Goal: Communication & Community: Ask a question

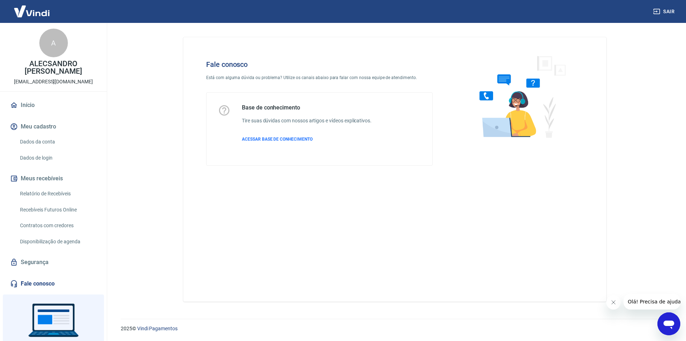
click at [666, 322] on icon "Abrir janela de mensagens" at bounding box center [669, 324] width 11 height 9
click at [663, 324] on icon "Abrir janela de mensagens" at bounding box center [669, 323] width 13 height 13
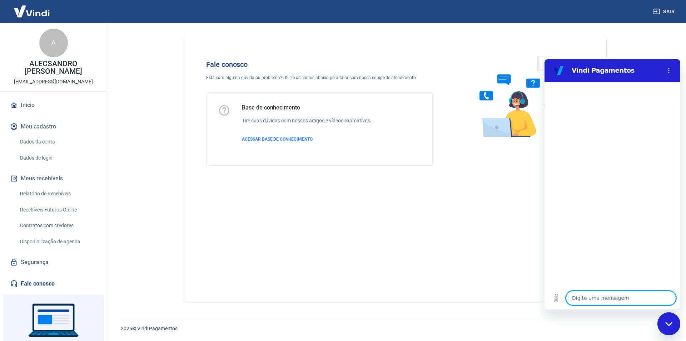
click at [613, 296] on textarea at bounding box center [621, 298] width 110 height 14
type textarea "B"
type textarea "x"
type textarea "Bo"
type textarea "x"
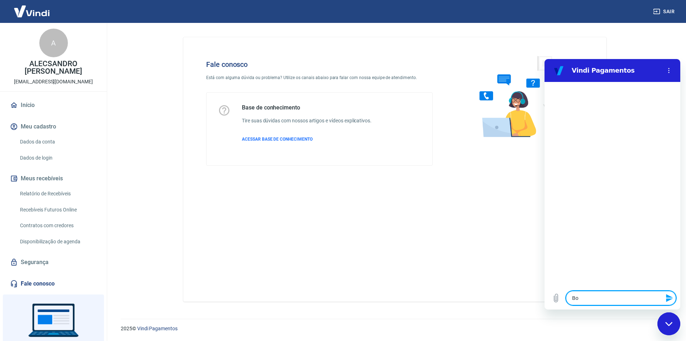
type textarea "Bo"
type textarea "x"
type textarea "Bo"
type textarea "x"
type textarea "Boa"
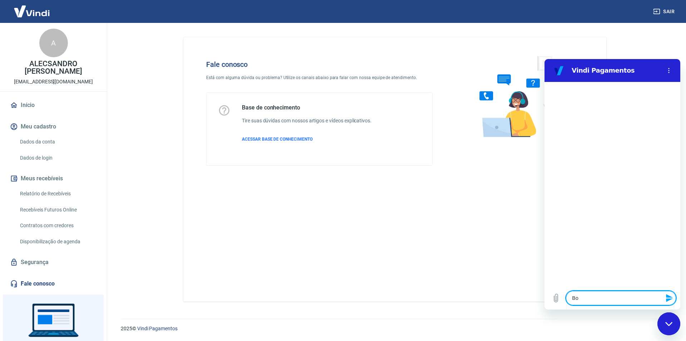
type textarea "x"
type textarea "Boa"
type textarea "x"
type textarea "Boa t"
type textarea "x"
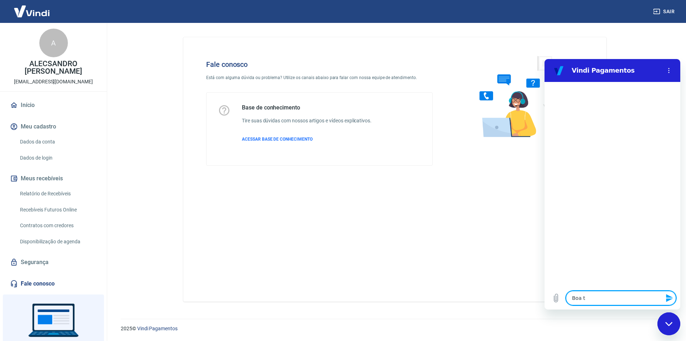
type textarea "Boa ta"
type textarea "x"
type textarea "Boa tar"
type textarea "x"
type textarea "Boa tard"
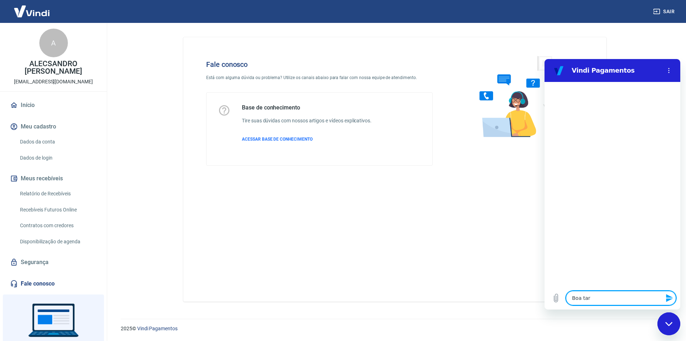
type textarea "x"
type textarea "Boa tarde"
type textarea "x"
type textarea "Boa tarde"
type textarea "x"
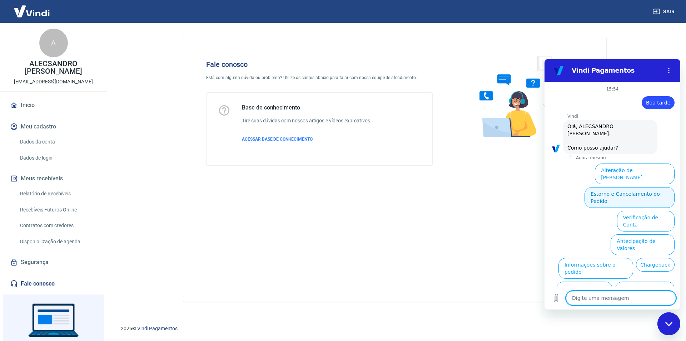
scroll to position [24, 0]
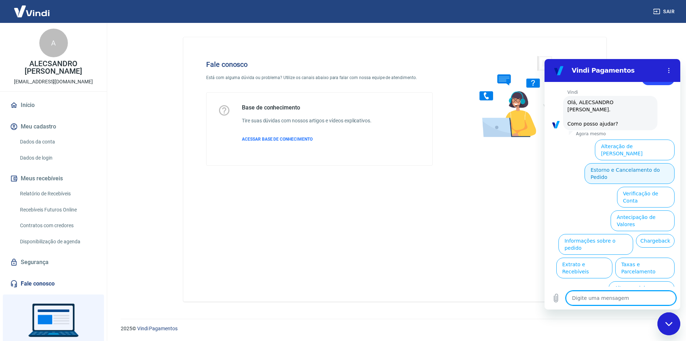
click at [637, 163] on button "Estorno e Cancelamento do Pedido" at bounding box center [630, 173] width 90 height 21
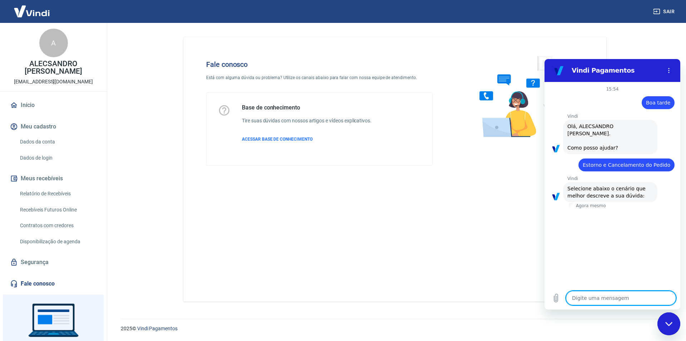
scroll to position [44, 0]
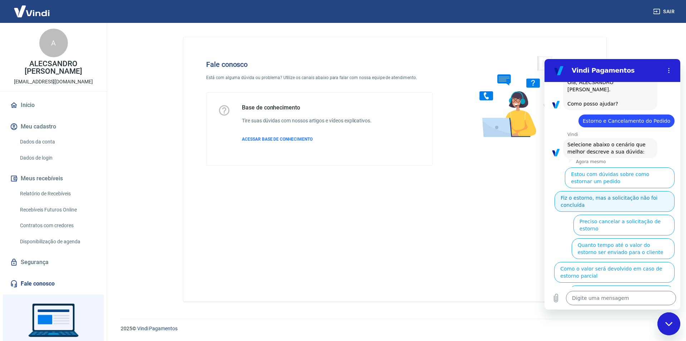
click at [615, 197] on button "Fiz o estorno, mas a solicitação não foi concluída" at bounding box center [615, 201] width 120 height 21
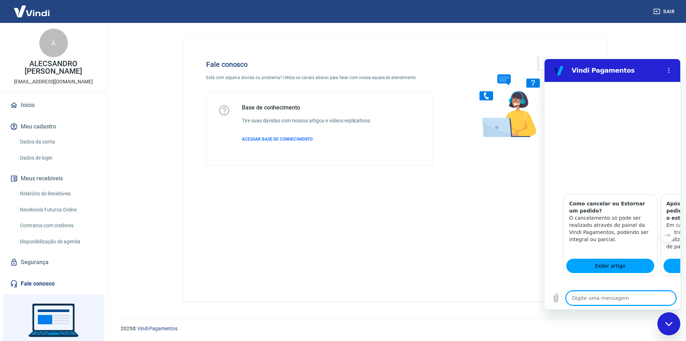
scroll to position [281, 0]
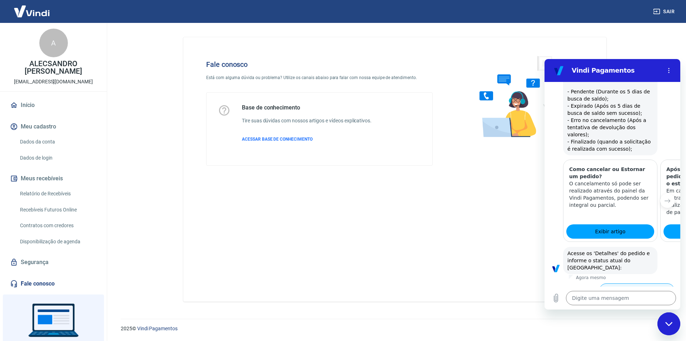
click at [630, 283] on button "Status Erro no cancelamento" at bounding box center [636, 293] width 75 height 21
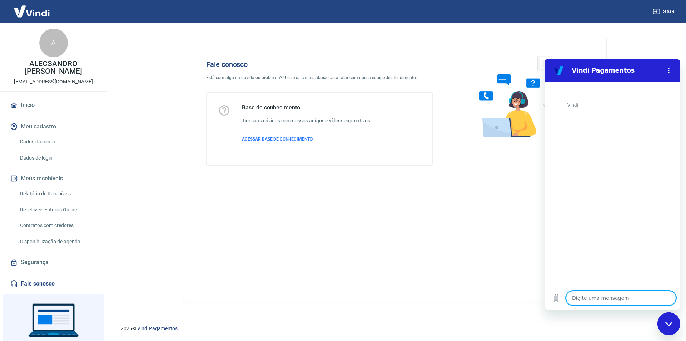
scroll to position [581, 0]
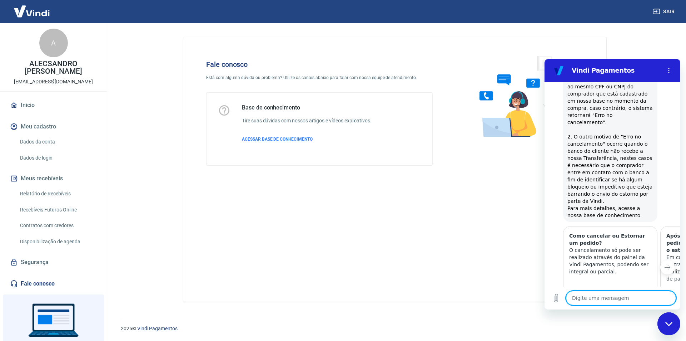
click at [637, 335] on button "Sim" at bounding box center [639, 342] width 21 height 14
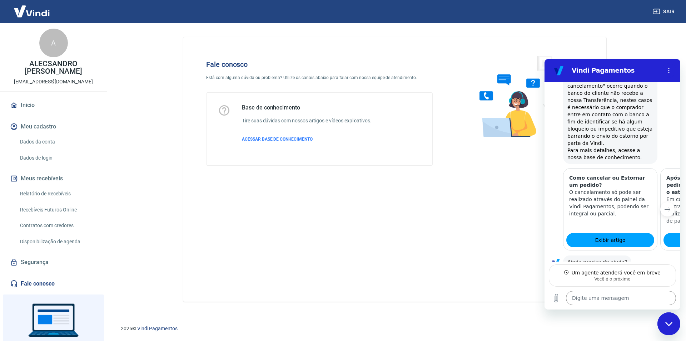
scroll to position [631, 0]
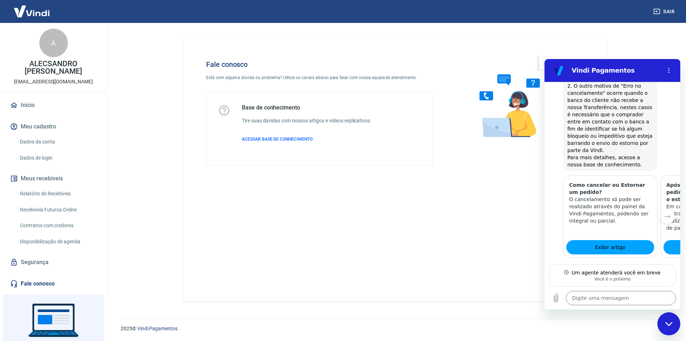
type textarea "x"
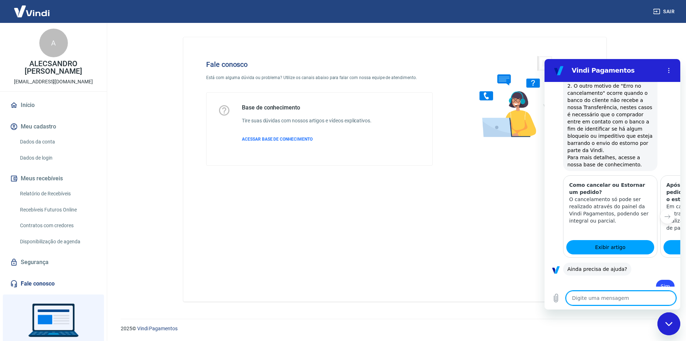
scroll to position [666, 0]
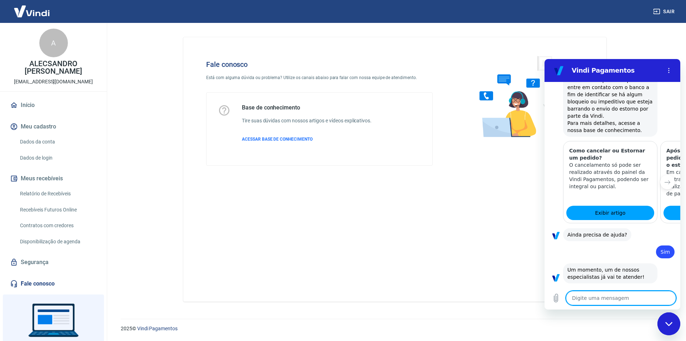
click at [618, 292] on textarea at bounding box center [621, 298] width 110 height 14
type textarea "B"
type textarea "x"
type textarea "Bo"
type textarea "x"
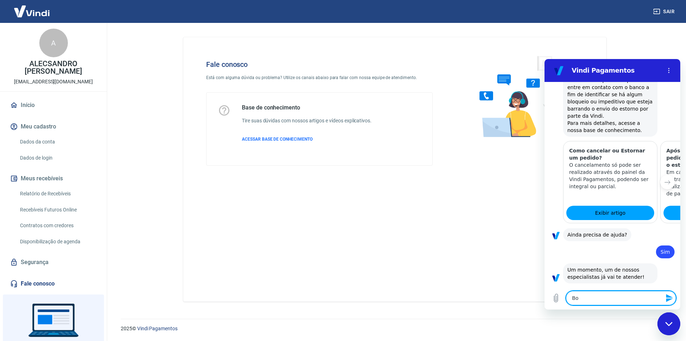
type textarea "Boa"
type textarea "x"
type textarea "Boa"
type textarea "x"
type textarea "Boa t"
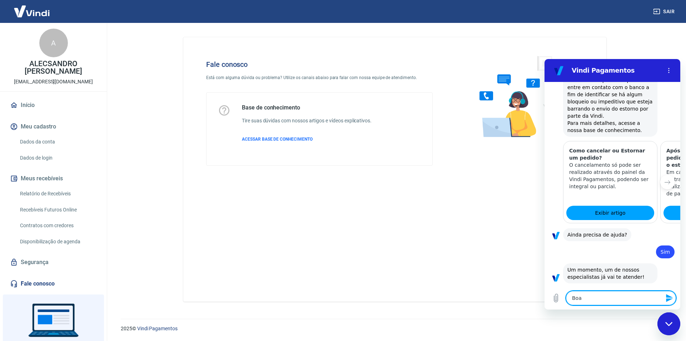
type textarea "x"
type textarea "Boa ta"
type textarea "x"
type textarea "Boa tar"
type textarea "x"
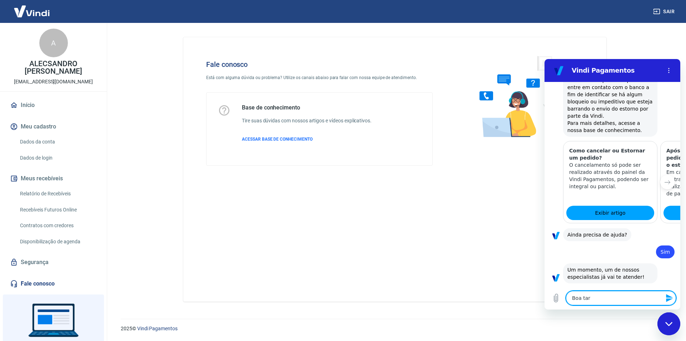
type textarea "Boa tard"
type textarea "x"
type textarea "Boa tarde"
type textarea "x"
type textarea "Boa tarde"
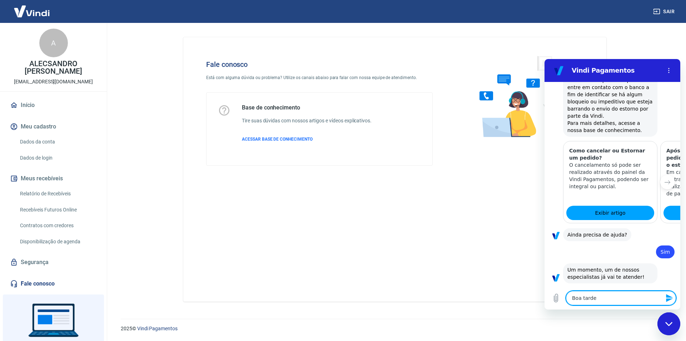
type textarea "x"
type textarea "Boa tarde S"
type textarea "x"
type textarea "Boa tarde Si"
type textarea "x"
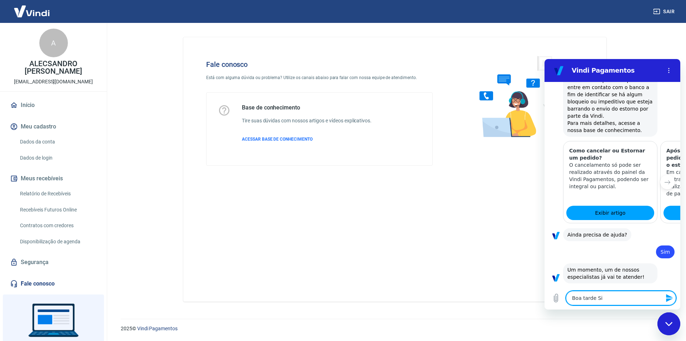
type textarea "Boa tarde Sil"
type textarea "x"
type textarea "Boa tarde Silv"
type textarea "x"
type textarea "Boa tarde Silva"
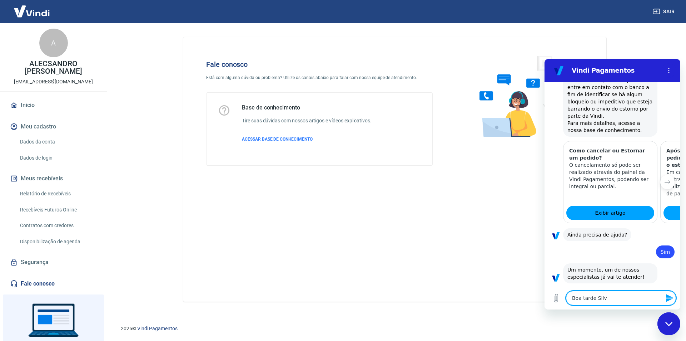
type textarea "x"
type textarea "Boa tarde Silvan"
type textarea "x"
type textarea "Boa tarde Silvana"
type textarea "x"
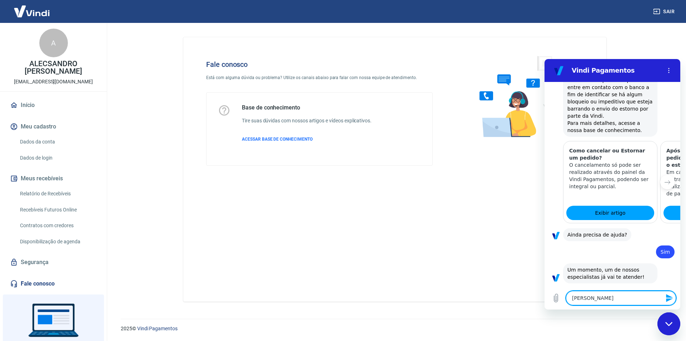
type textarea "Boa tarde Silvana,"
type textarea "x"
type textarea "Boa tarde Silvana,"
type textarea "x"
type textarea "Boa tarde Silvana, t"
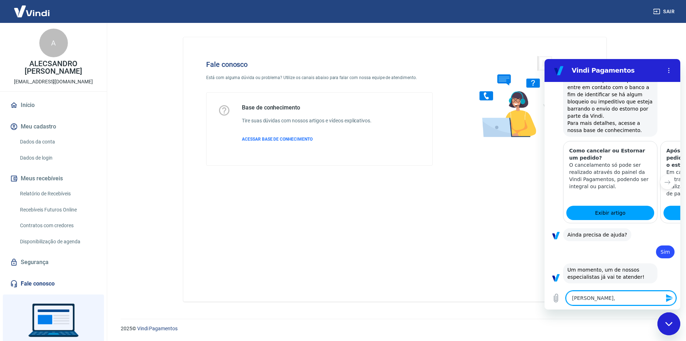
type textarea "x"
type textarea "Boa tarde Silvana, tu"
type textarea "x"
type textarea "Boa tarde Silvana, tud"
type textarea "x"
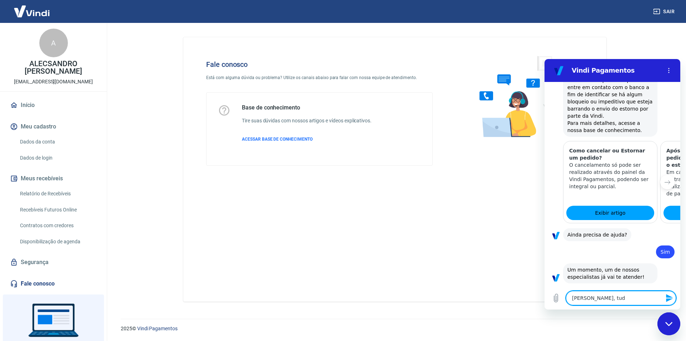
type textarea "Boa tarde Silvana, tudo"
type textarea "x"
type textarea "Boa tarde Silvana, tudo"
type textarea "x"
type textarea "Boa tarde Silvana, tudo b"
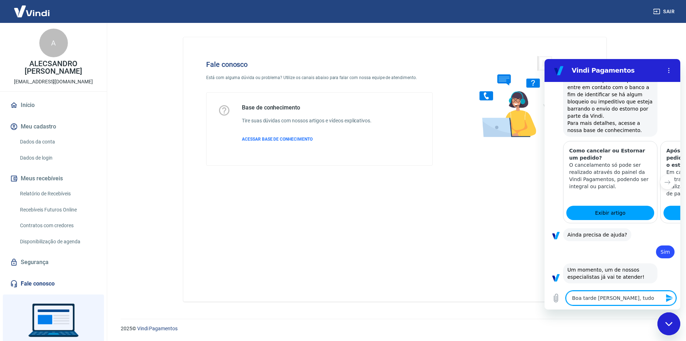
type textarea "x"
type textarea "Boa tarde Silvana, tudo be"
type textarea "x"
type textarea "Boa tarde Silvana, tudo bem"
type textarea "x"
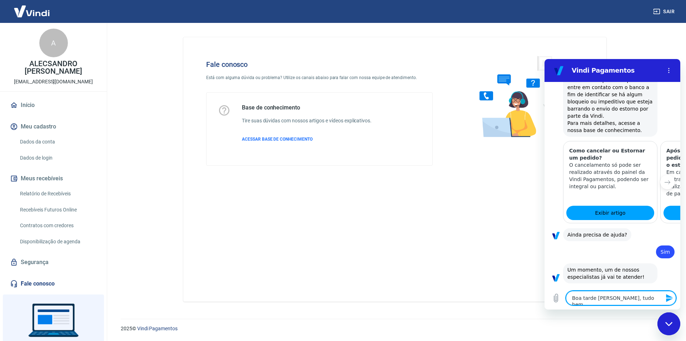
type textarea "Boa tarde Silvana, tudo bem?"
type textarea "x"
type textarea "Boa tarde Silvana, tudo bem?"
type textarea "x"
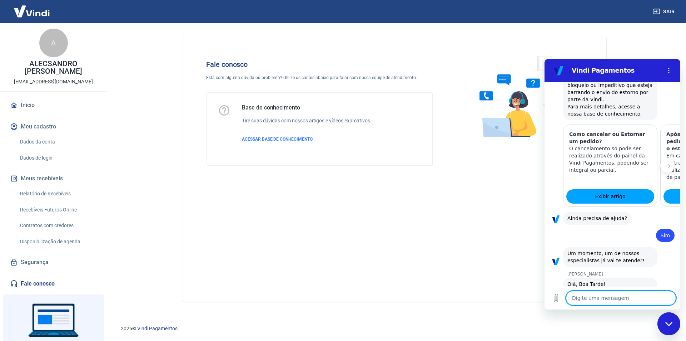
type textarea "x"
type textarea "V"
type textarea "x"
type textarea "Vi"
type textarea "x"
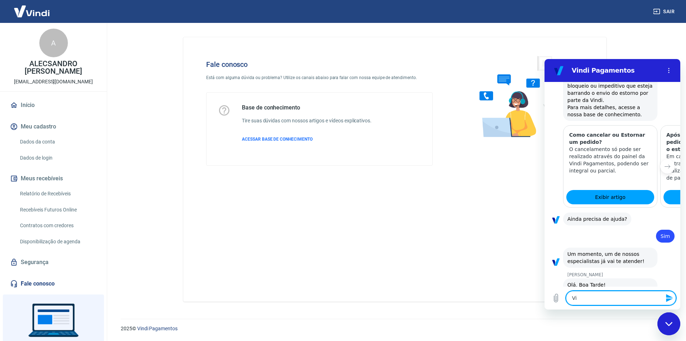
type textarea "Vic"
type textarea "x"
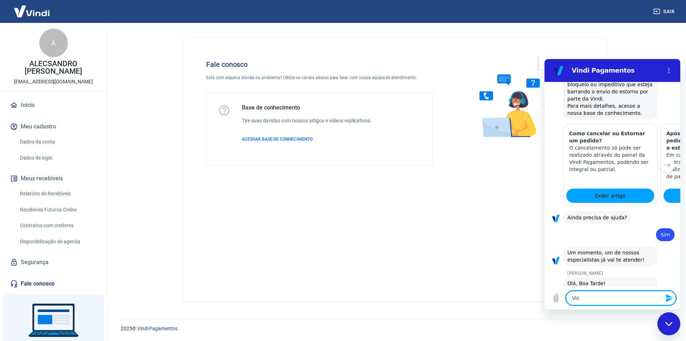
type textarea "Vicê"
type textarea "x"
type textarea "Vicê"
type textarea "x"
type textarea "Vicê"
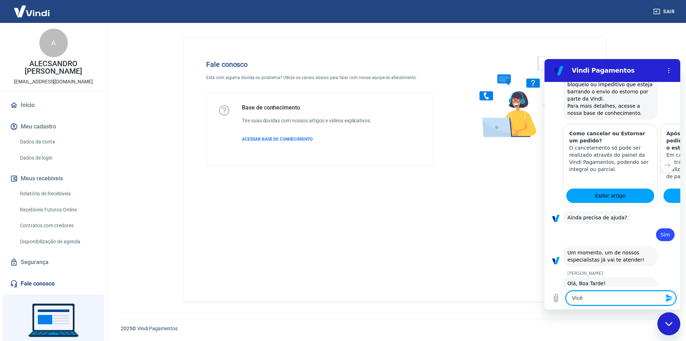
type textarea "x"
type textarea "Vic"
type textarea "x"
type textarea "Vi"
type textarea "x"
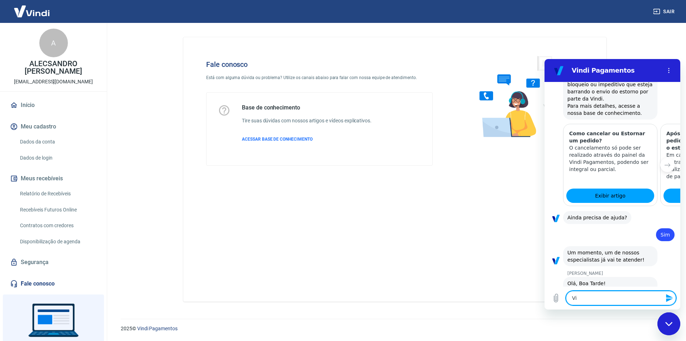
type textarea "V"
type textarea "x"
type textarea "Vc"
type textarea "x"
type textarea "V"
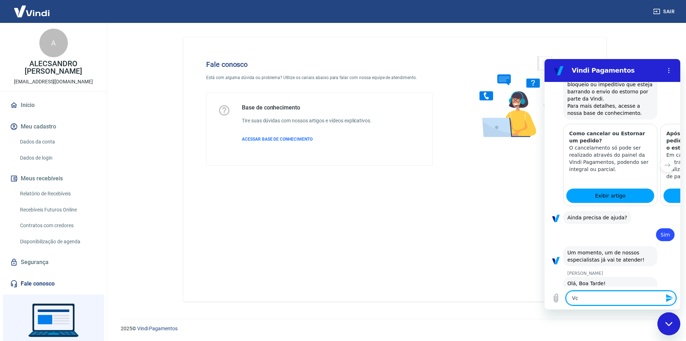
type textarea "x"
type textarea "Vo"
type textarea "x"
type textarea "Voc"
type textarea "x"
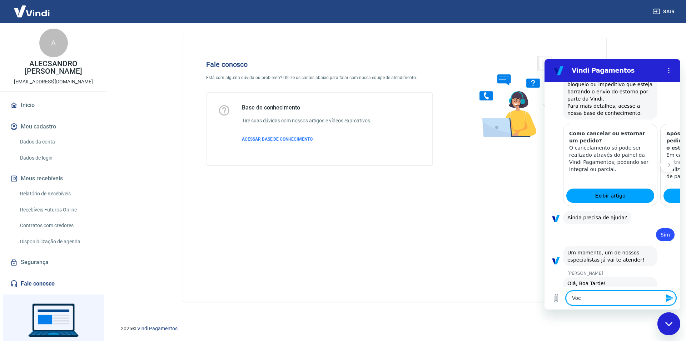
type textarea "Você"
type textarea "x"
type textarea "Você"
type textarea "x"
type textarea "Você f"
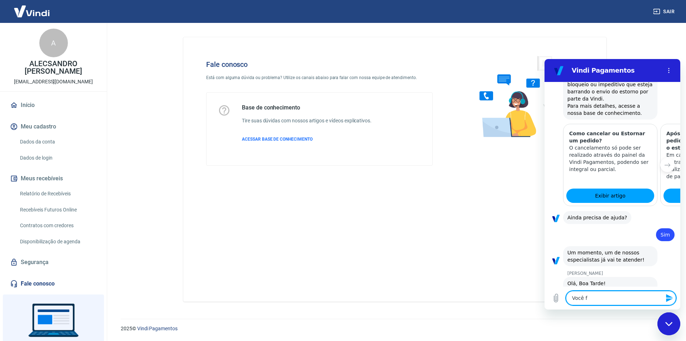
type textarea "x"
type textarea "Você fa"
type textarea "x"
type textarea "Você fal"
type textarea "x"
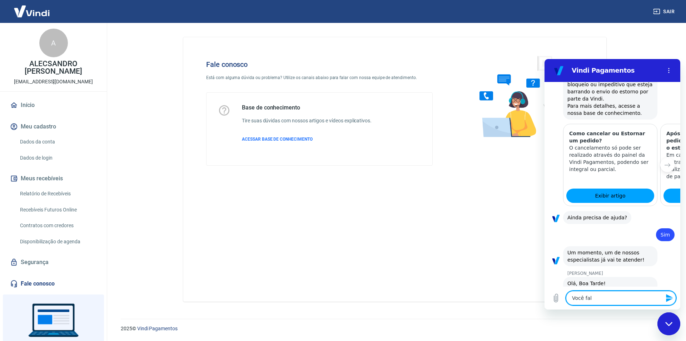
type textarea "Você fala"
type textarea "x"
type textarea "Você fala"
type textarea "x"
type textarea "Você fala c"
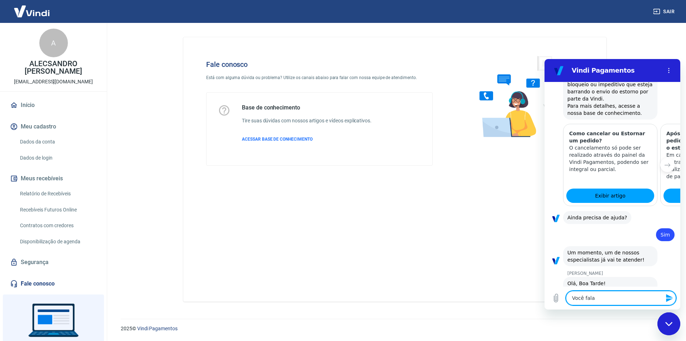
type textarea "x"
type textarea "Você fala co"
type textarea "x"
type textarea "Você fala com"
type textarea "x"
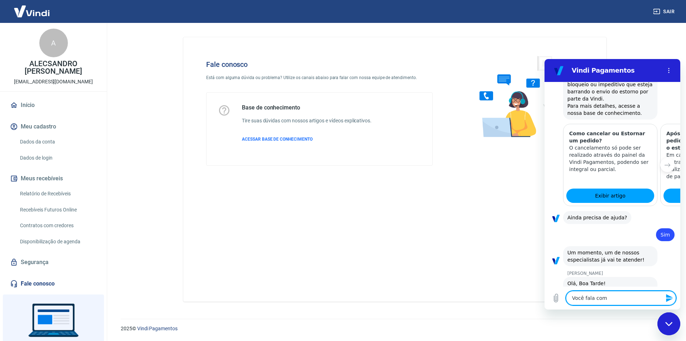
type textarea "Você fala com"
type textarea "x"
type textarea "Você fala com I"
type textarea "x"
type textarea "Você fala com Is"
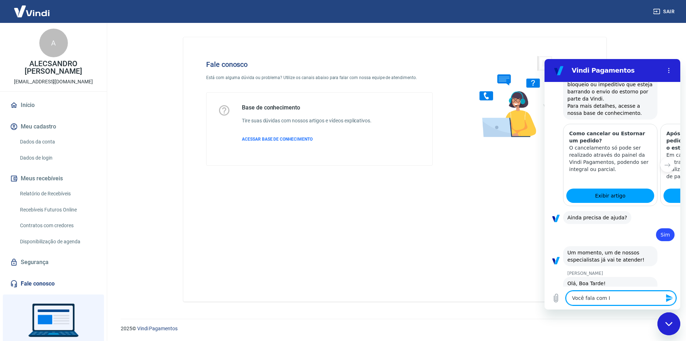
type textarea "x"
type textarea "Você fala com Isa"
type textarea "x"
type textarea "Você fala com Isab"
type textarea "x"
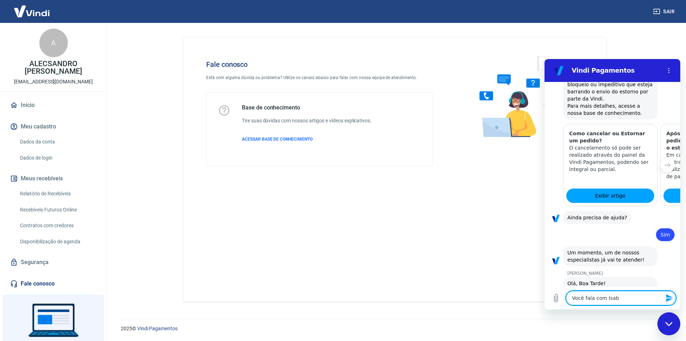
type textarea "Você fala com Isabe"
type textarea "x"
type textarea "Você fala com Isabel"
type textarea "x"
type textarea "Você fala com Isabela"
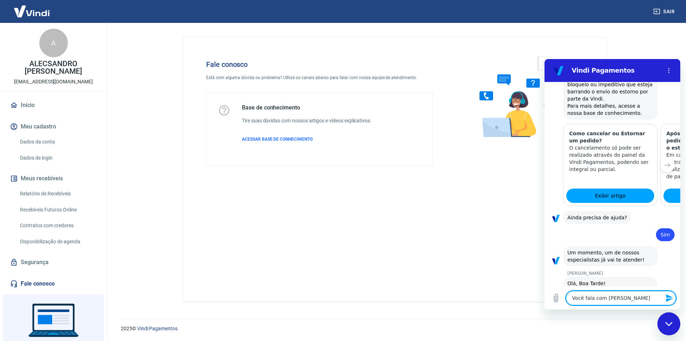
type textarea "x"
type textarea "Você fala com Isabela"
type textarea "x"
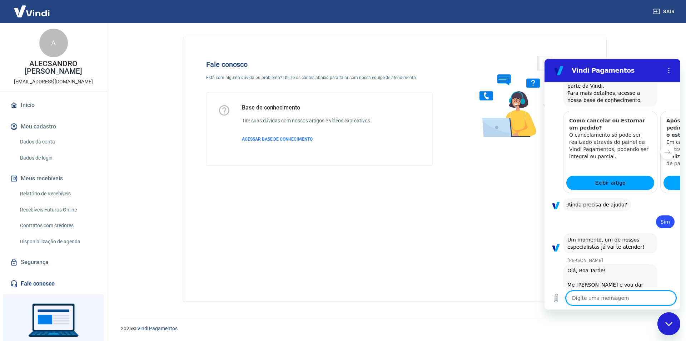
type textarea "x"
click at [601, 297] on textarea at bounding box center [621, 298] width 110 height 14
type textarea "S"
type textarea "x"
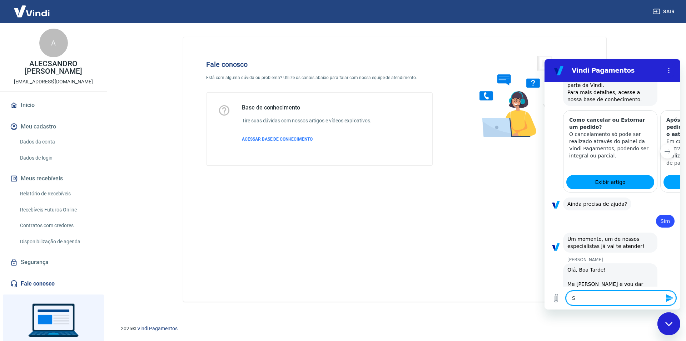
type textarea "Si"
type textarea "x"
type textarea "Sil"
type textarea "x"
type textarea "Silv"
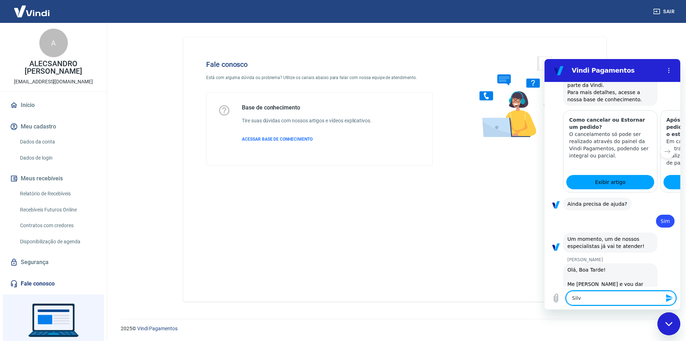
type textarea "x"
type textarea "Silva"
type textarea "x"
type textarea "Silvan"
type textarea "x"
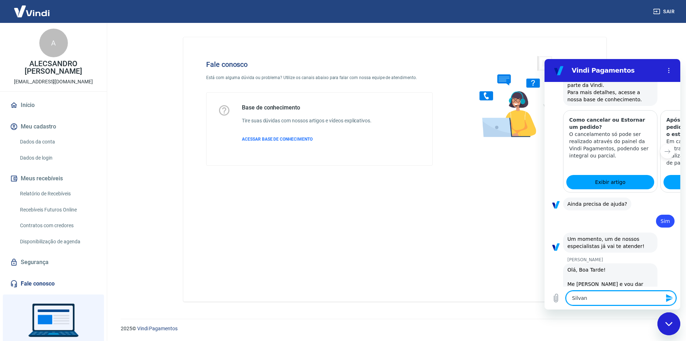
type textarea "Silvana"
type textarea "x"
type textarea "Silvana,"
type textarea "x"
type textarea "Silvana,"
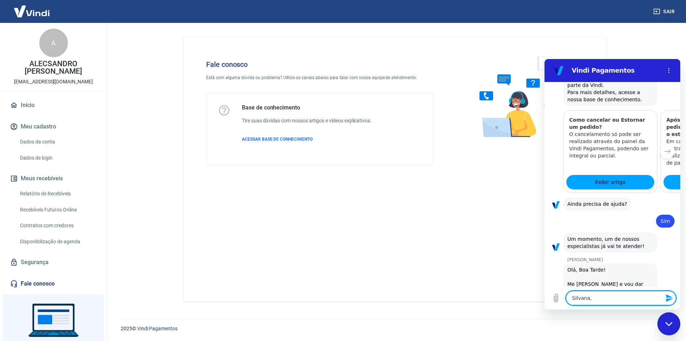
type textarea "x"
type textarea "Silvana, o"
type textarea "x"
type textarea "Silvana, on"
type textarea "x"
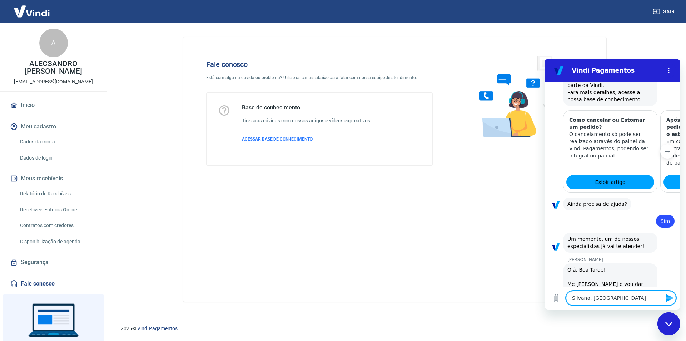
type textarea "Silvana, ont"
type textarea "x"
type textarea "Silvana, onte"
type textarea "x"
type textarea "Silvana, ontem"
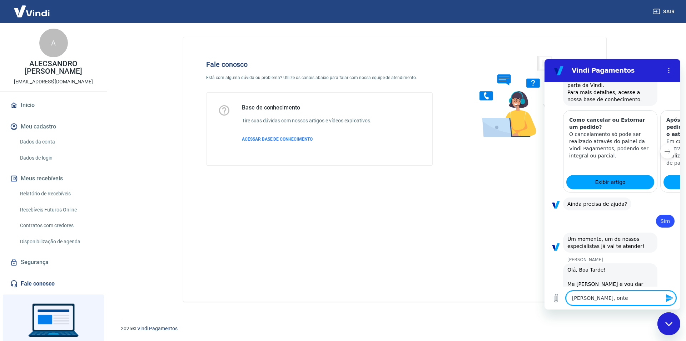
type textarea "x"
type textarea "Silvana, ontem"
type textarea "x"
type textarea "Silvana, ontem f"
type textarea "x"
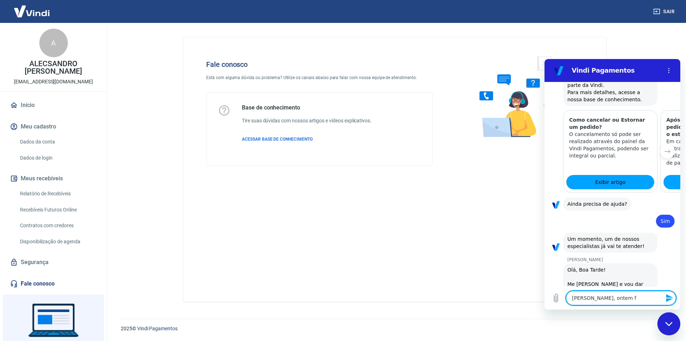
type textarea "Silvana, ontem fu"
type textarea "x"
type textarea "Silvana, ontem fui"
type textarea "x"
type textarea "Silvana, ontem fui"
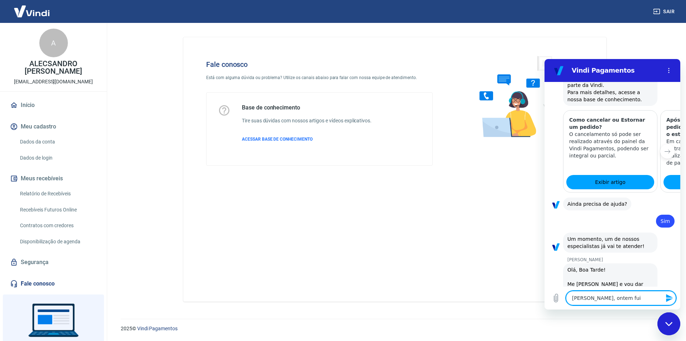
type textarea "x"
type textarea "Silvana, ontem fui t"
type textarea "x"
type textarea "Silvana, ontem fui te"
type textarea "x"
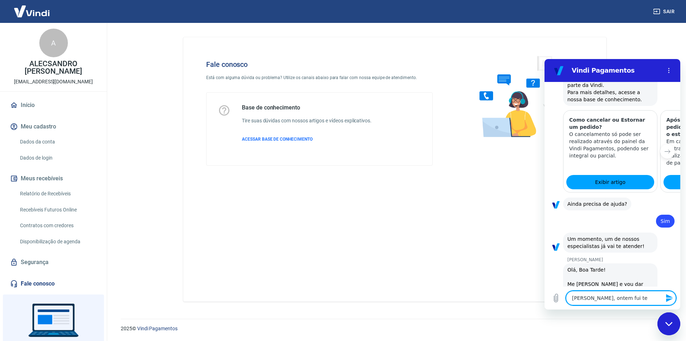
type textarea "Silvana, ontem fui ten"
type textarea "x"
type textarea "Silvana, ontem fui tent"
type textarea "x"
type textarea "Silvana, ontem fui tenta"
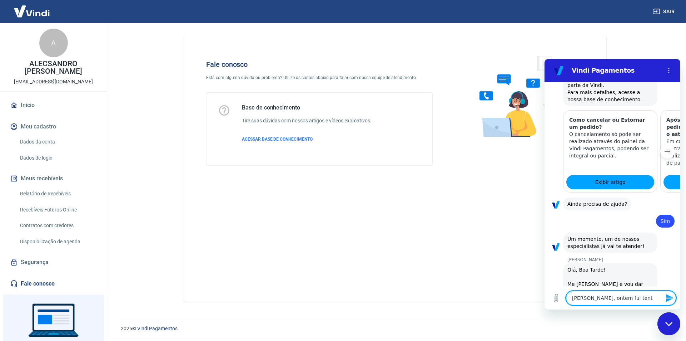
type textarea "x"
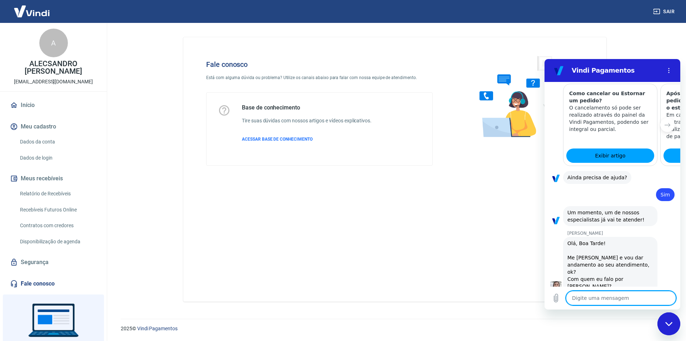
scroll to position [724, 0]
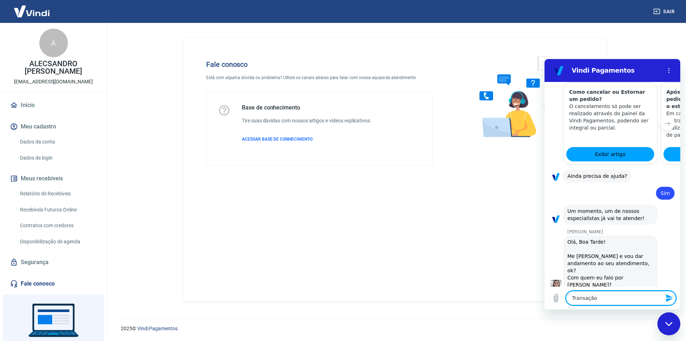
paste textarea "222341158"
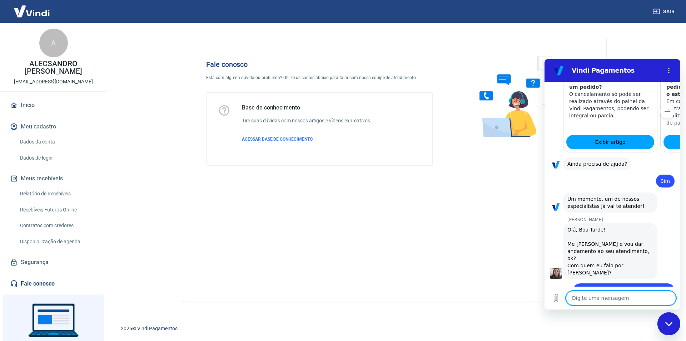
scroll to position [738, 0]
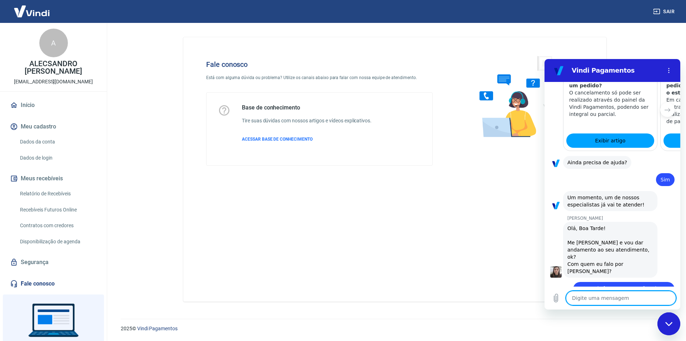
paste textarea "pedido 91703"
click at [571, 299] on textarea "pedido 91703" at bounding box center [621, 298] width 110 height 14
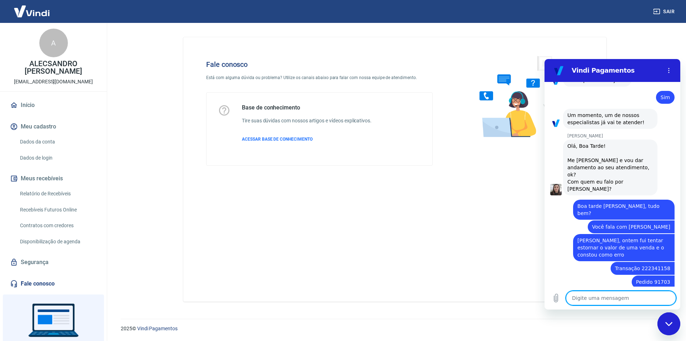
scroll to position [900, 0]
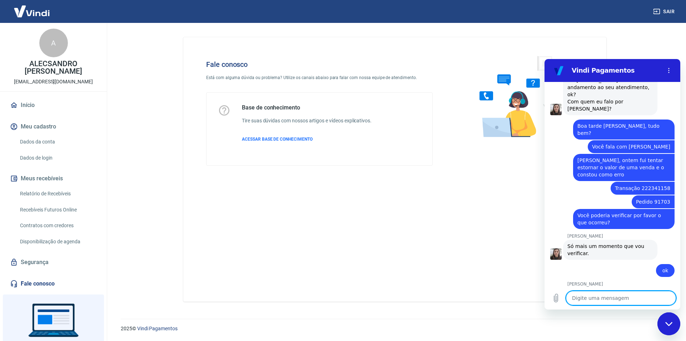
click at [628, 293] on textarea at bounding box center [621, 298] width 110 height 14
click at [616, 296] on textarea at bounding box center [621, 298] width 110 height 14
click at [617, 301] on textarea at bounding box center [621, 298] width 110 height 14
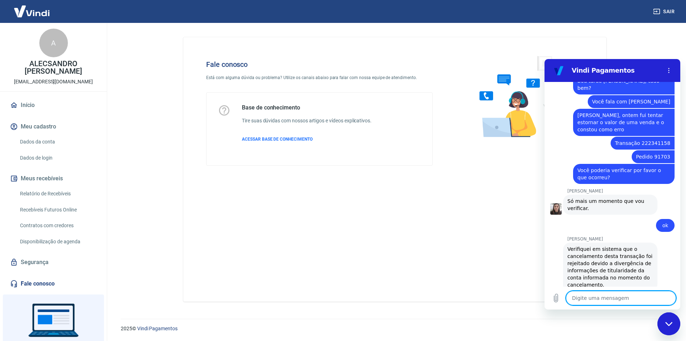
scroll to position [1100, 0]
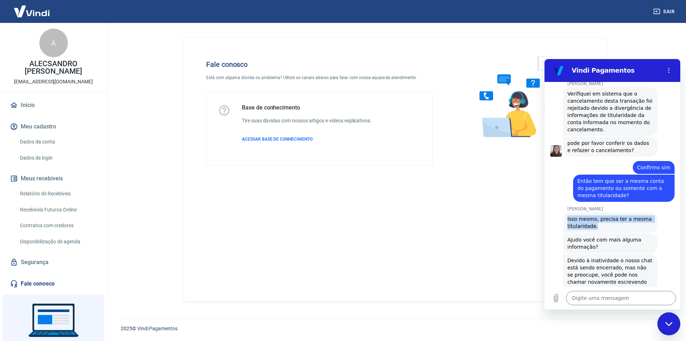
drag, startPoint x: 566, startPoint y: 137, endPoint x: 620, endPoint y: 148, distance: 54.8
click at [620, 212] on div "Silvana Araujo diz: Isso mesmo, precisa ter a mesma titularidade." at bounding box center [610, 222] width 94 height 20
click at [601, 257] on div "Devido à inatividade o nosso chat está sendo encerrado, mas não se preocupe, vo…" at bounding box center [610, 285] width 86 height 57
drag, startPoint x: 577, startPoint y: 178, endPoint x: 605, endPoint y: 188, distance: 29.2
click at [605, 257] on div "Devido à inatividade o nosso chat está sendo encerrado, mas não se preocupe, vo…" at bounding box center [610, 285] width 86 height 57
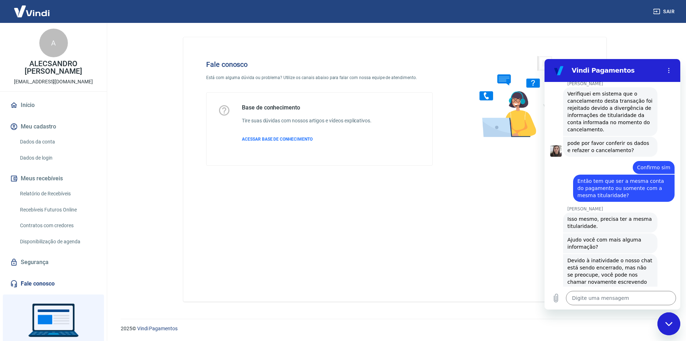
click at [656, 253] on div "Silvana Araujo diz: Devido à inatividade o nosso chat está sendo encerrado, mas…" at bounding box center [615, 285] width 130 height 64
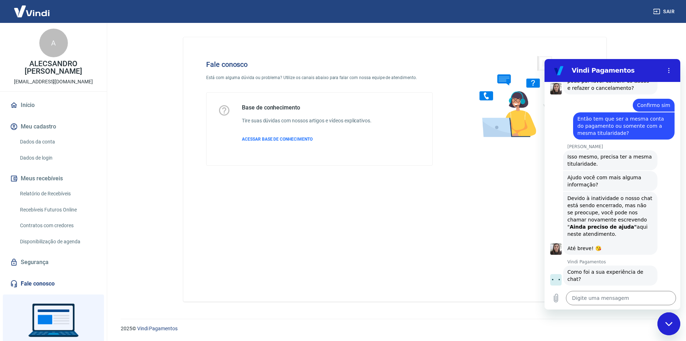
scroll to position [1162, 0]
